Goal: Task Accomplishment & Management: Manage account settings

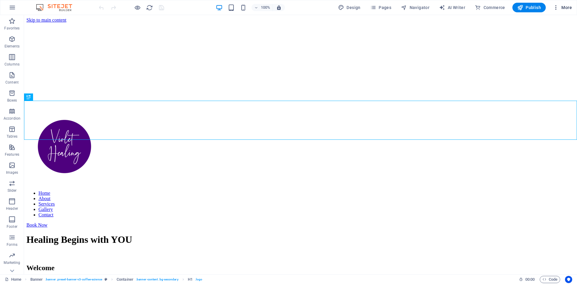
click at [566, 8] on span "More" at bounding box center [562, 8] width 19 height 6
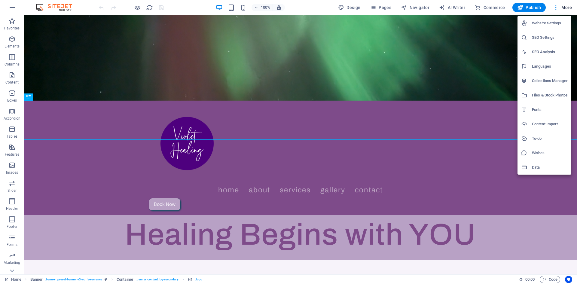
click at [541, 37] on h6 "SEO Settings" at bounding box center [550, 37] width 36 height 7
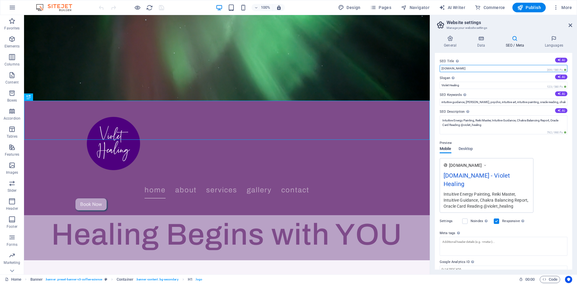
click at [464, 68] on input "[DOMAIN_NAME]" at bounding box center [504, 68] width 128 height 7
click at [452, 68] on input "[DOMAIN_NAME]" at bounding box center [504, 68] width 128 height 7
type input "[DOMAIN_NAME]"
click at [452, 41] on h4 "General" at bounding box center [451, 41] width 33 height 13
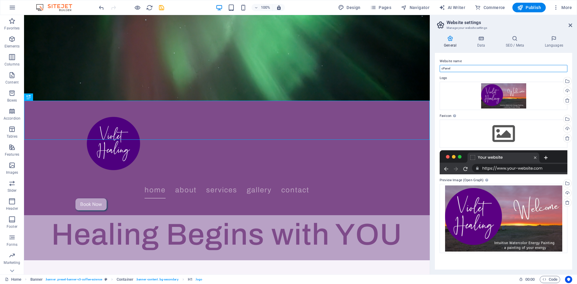
click at [454, 67] on input "cPanel" at bounding box center [504, 68] width 128 height 7
type input "c"
type input "N"
click at [568, 127] on div "Upload" at bounding box center [566, 129] width 9 height 9
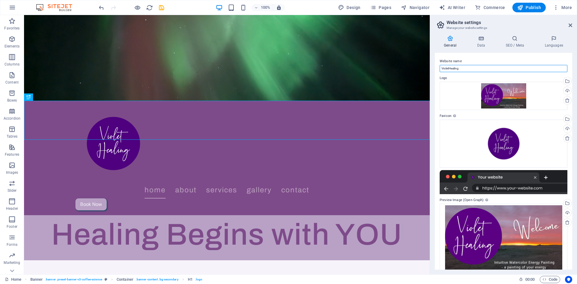
click at [468, 67] on input "VioletHealing" at bounding box center [504, 68] width 128 height 7
type input "V"
type input "v"
type input "[DOMAIN_NAME]"
click at [484, 40] on icon at bounding box center [481, 38] width 26 height 6
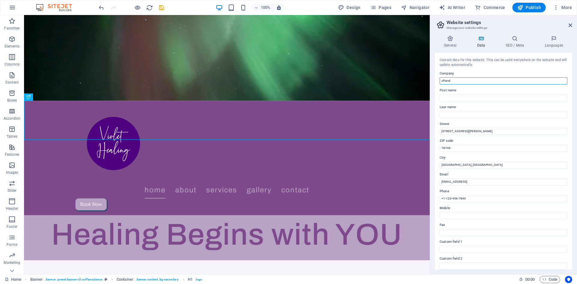
click at [456, 81] on input "cPanel" at bounding box center [504, 80] width 128 height 7
type input "c"
type input "Violet Healing"
type input "[PERSON_NAME]"
type input "Hampton"
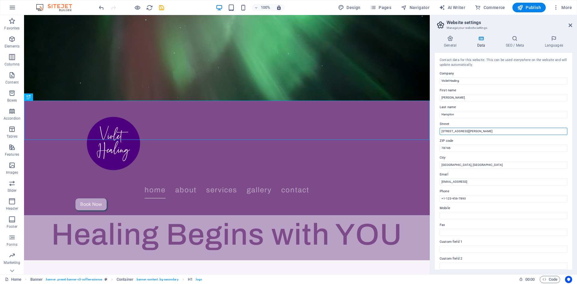
click at [476, 132] on input "[STREET_ADDRESS][PERSON_NAME]" at bounding box center [504, 131] width 128 height 7
type input "2"
type input "[STREET_ADDRESS]"
click at [460, 149] on input "78746" at bounding box center [504, 148] width 128 height 7
type input "7"
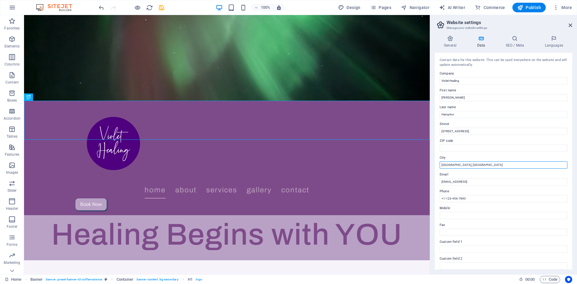
click at [460, 165] on input "[GEOGRAPHIC_DATA], [GEOGRAPHIC_DATA]" at bounding box center [504, 164] width 128 height 7
type input "A"
type input "[PERSON_NAME]"
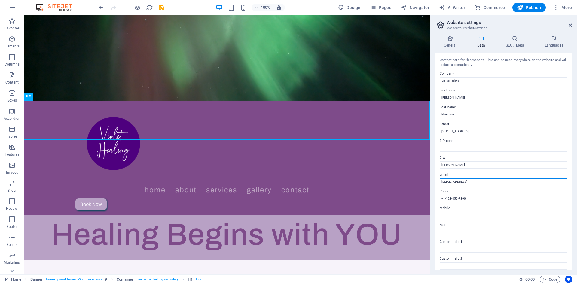
click at [530, 183] on input "[EMAIL_ADDRESS]" at bounding box center [504, 181] width 128 height 7
type input "c"
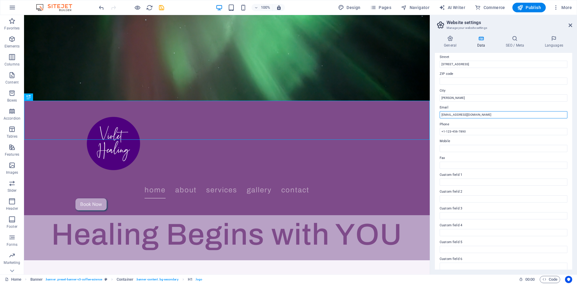
scroll to position [72, 0]
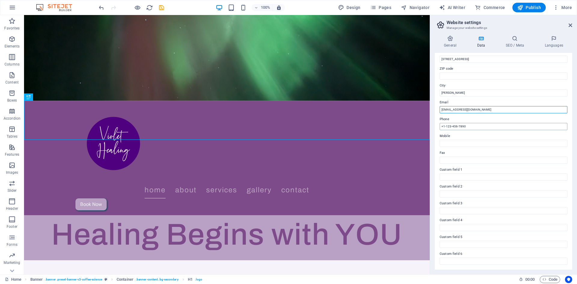
type input "[EMAIL_ADDRESS][DOMAIN_NAME]"
click at [470, 128] on input "+1-123-456-7890" at bounding box center [504, 126] width 128 height 7
type input "+"
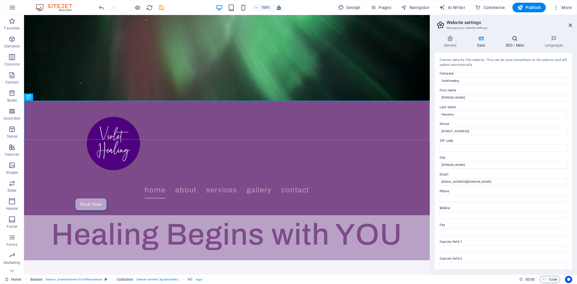
click at [516, 40] on icon at bounding box center [515, 38] width 37 height 6
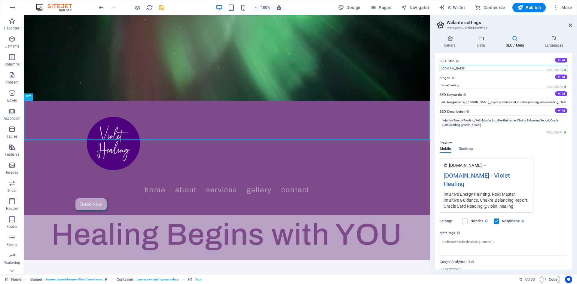
click at [442, 67] on input "[DOMAIN_NAME]" at bounding box center [504, 68] width 128 height 7
type input "[DOMAIN_NAME]"
click at [452, 74] on div "The slogan of your website." at bounding box center [471, 69] width 48 height 9
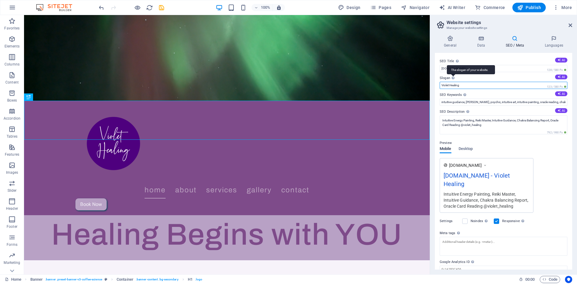
click at [452, 82] on input "Violet Healing" at bounding box center [504, 85] width 128 height 7
click at [453, 74] on div "The slogan of your website." at bounding box center [471, 69] width 48 height 9
click at [453, 82] on input "Violet Healing" at bounding box center [504, 85] width 128 height 7
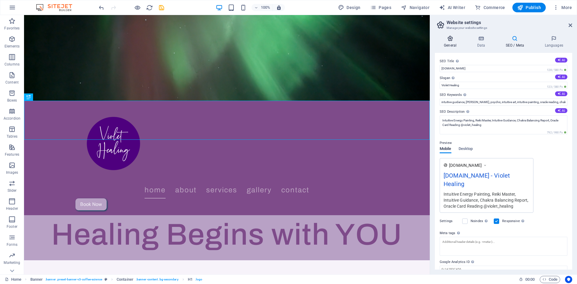
click at [451, 42] on h4 "General" at bounding box center [451, 41] width 33 height 13
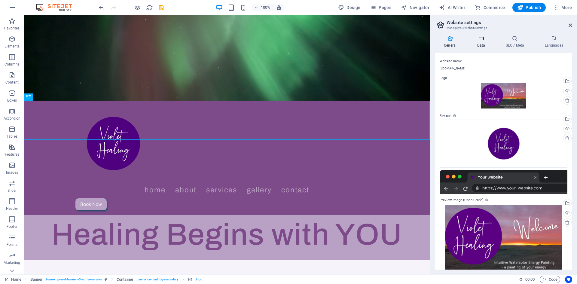
click at [483, 35] on icon at bounding box center [481, 38] width 26 height 6
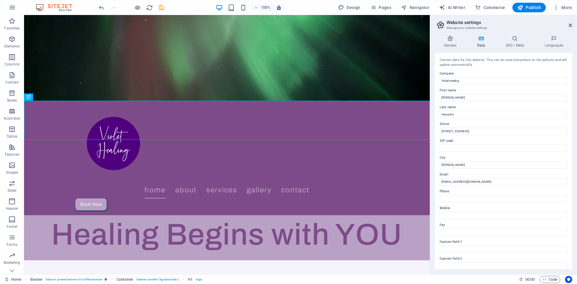
click at [442, 26] on icon at bounding box center [440, 25] width 9 height 8
click at [162, 5] on icon "save" at bounding box center [161, 7] width 7 height 7
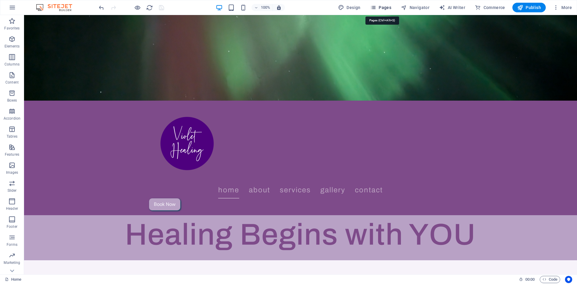
click at [386, 7] on span "Pages" at bounding box center [380, 8] width 21 height 6
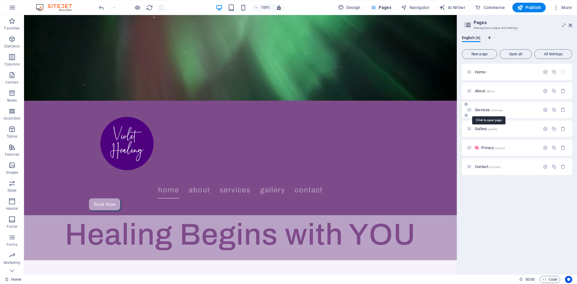
click at [480, 109] on span "Services /services" at bounding box center [489, 110] width 28 height 5
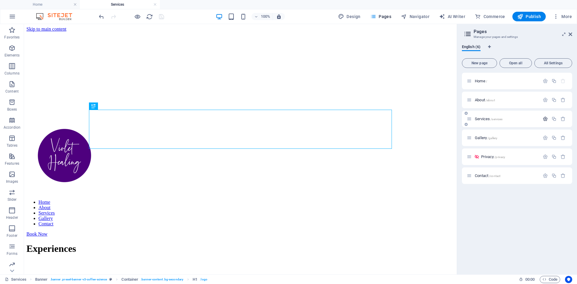
click at [545, 119] on icon "button" at bounding box center [545, 118] width 5 height 5
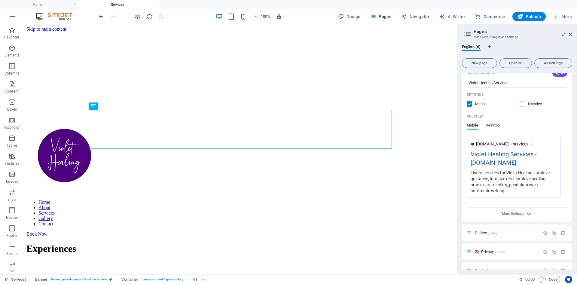
scroll to position [167, 0]
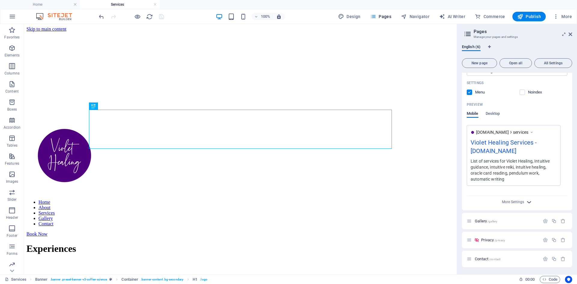
click at [527, 203] on icon "button" at bounding box center [529, 202] width 7 height 7
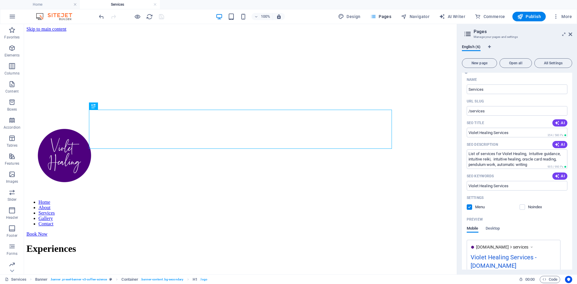
scroll to position [0, 0]
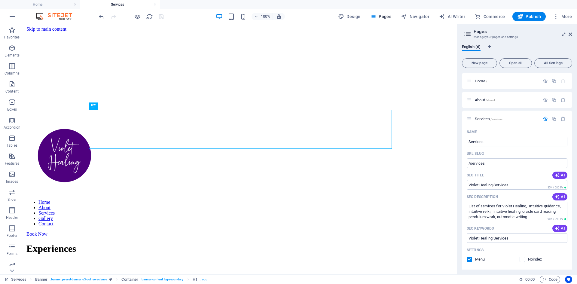
click at [575, 16] on div "100% Design Pages Navigator AI Writer Commerce Publish More" at bounding box center [288, 16] width 576 height 14
click at [569, 16] on span "More" at bounding box center [562, 17] width 19 height 6
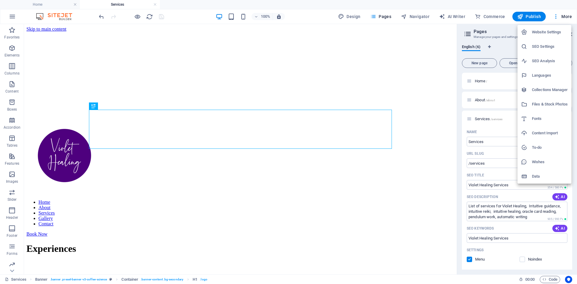
click at [546, 47] on h6 "SEO Settings" at bounding box center [550, 46] width 36 height 7
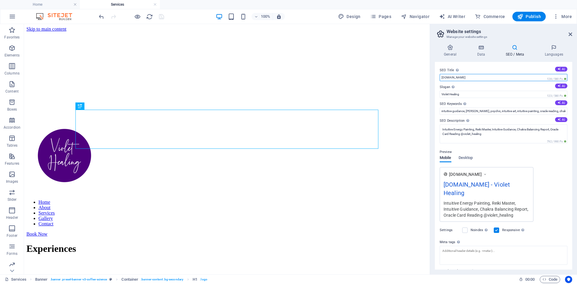
click at [442, 76] on input "[DOMAIN_NAME]" at bounding box center [504, 77] width 128 height 7
type input "[DOMAIN_NAME]"
click at [564, 17] on span "More" at bounding box center [562, 17] width 19 height 6
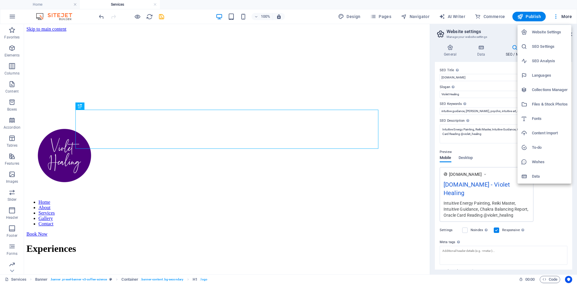
click at [549, 63] on h6 "SEO Analysis" at bounding box center [550, 60] width 36 height 7
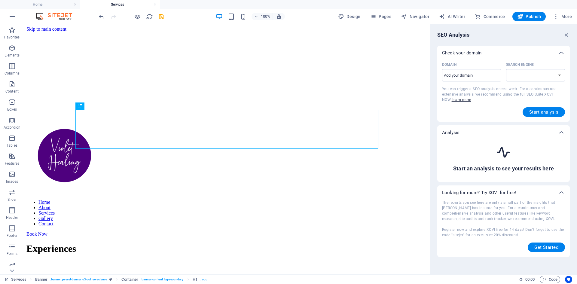
select select "[DOMAIN_NAME]"
click at [455, 79] on input "Domain ​" at bounding box center [471, 76] width 59 height 10
type input "[DOMAIN_NAME]"
click at [570, 20] on button "More" at bounding box center [563, 17] width 24 height 10
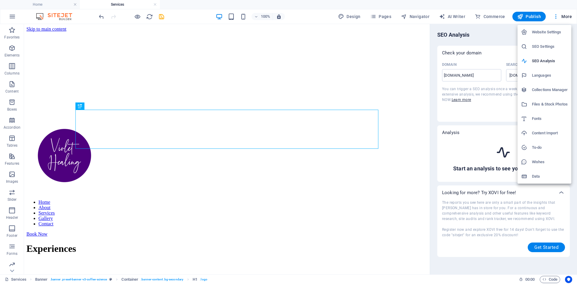
click at [534, 178] on h6 "Data" at bounding box center [550, 176] width 36 height 7
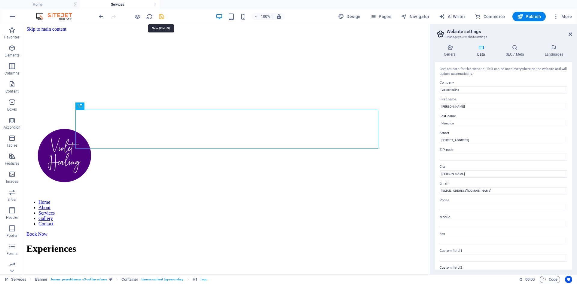
click at [161, 16] on icon "save" at bounding box center [161, 16] width 7 height 7
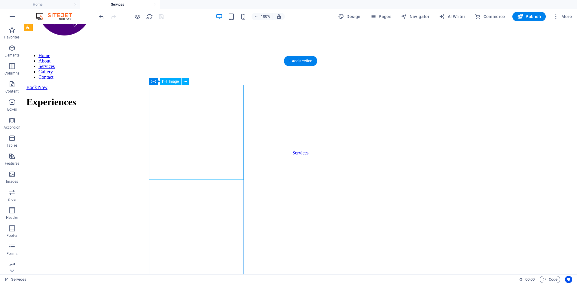
scroll to position [144, 0]
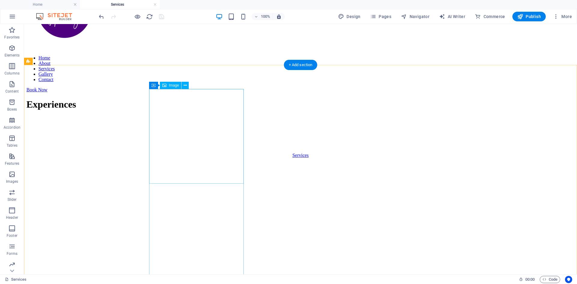
select select "%"
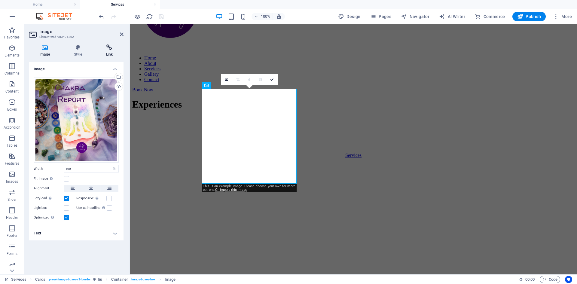
click at [107, 48] on icon at bounding box center [109, 47] width 28 height 6
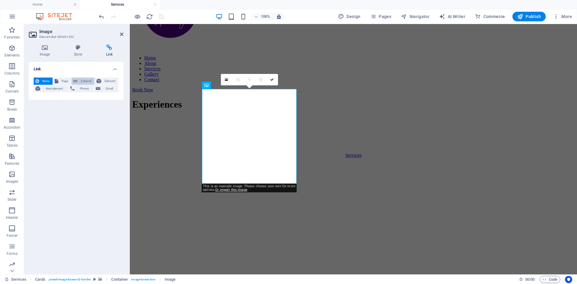
click at [82, 83] on span "External" at bounding box center [85, 81] width 13 height 7
select select "blank"
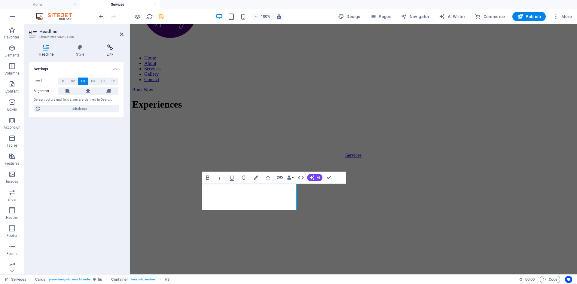
click at [107, 49] on icon at bounding box center [110, 47] width 27 height 6
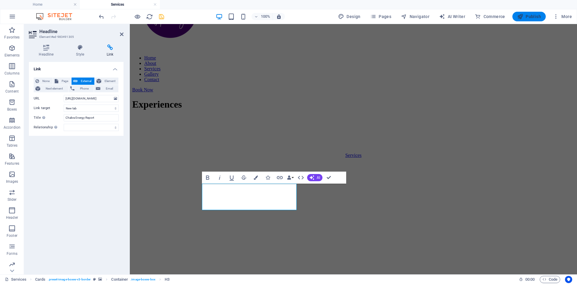
click at [535, 15] on span "Publish" at bounding box center [529, 17] width 24 height 6
